Goal: Transaction & Acquisition: Subscribe to service/newsletter

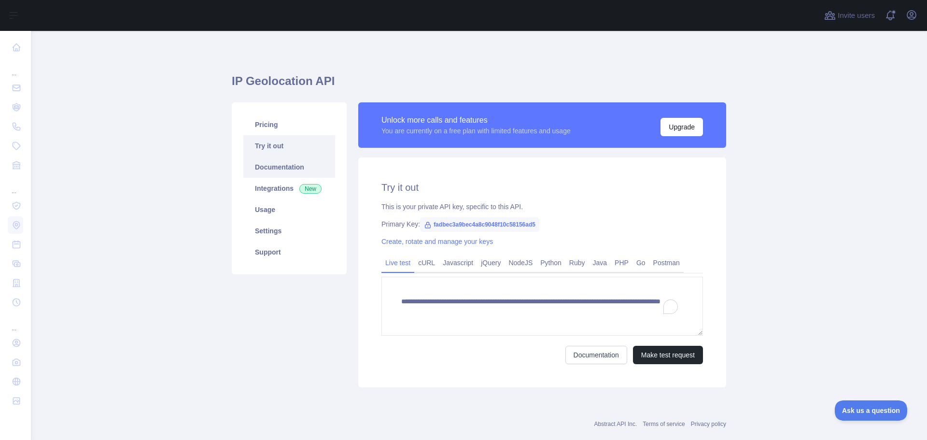
click at [279, 166] on link "Documentation" at bounding box center [289, 167] width 92 height 21
click at [271, 123] on link "Pricing" at bounding box center [289, 124] width 92 height 21
type textarea "**********"
click at [271, 124] on link "Pricing" at bounding box center [289, 124] width 92 height 21
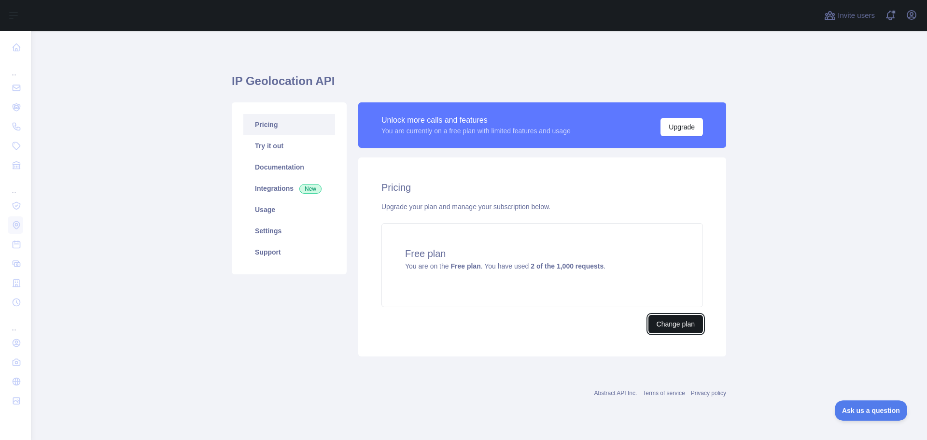
click at [671, 323] on button "Change plan" at bounding box center [676, 324] width 55 height 18
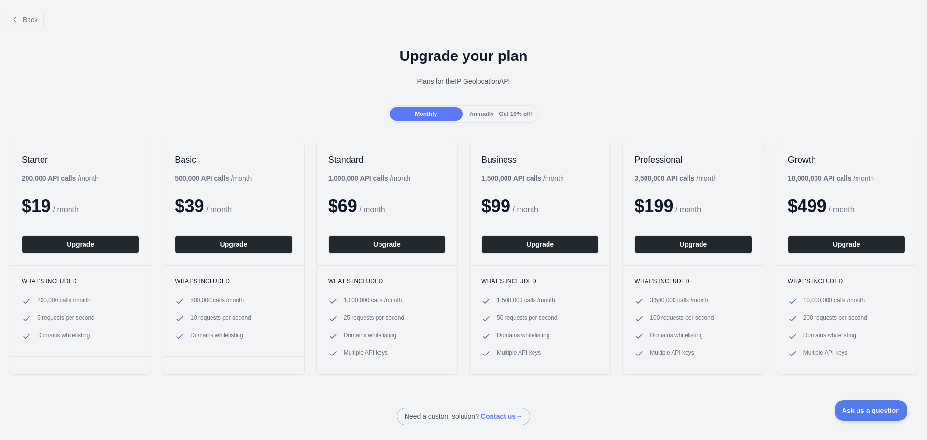
click at [53, 317] on span "5 requests per second" at bounding box center [65, 319] width 57 height 10
copy span "requests"
